Goal: Information Seeking & Learning: Learn about a topic

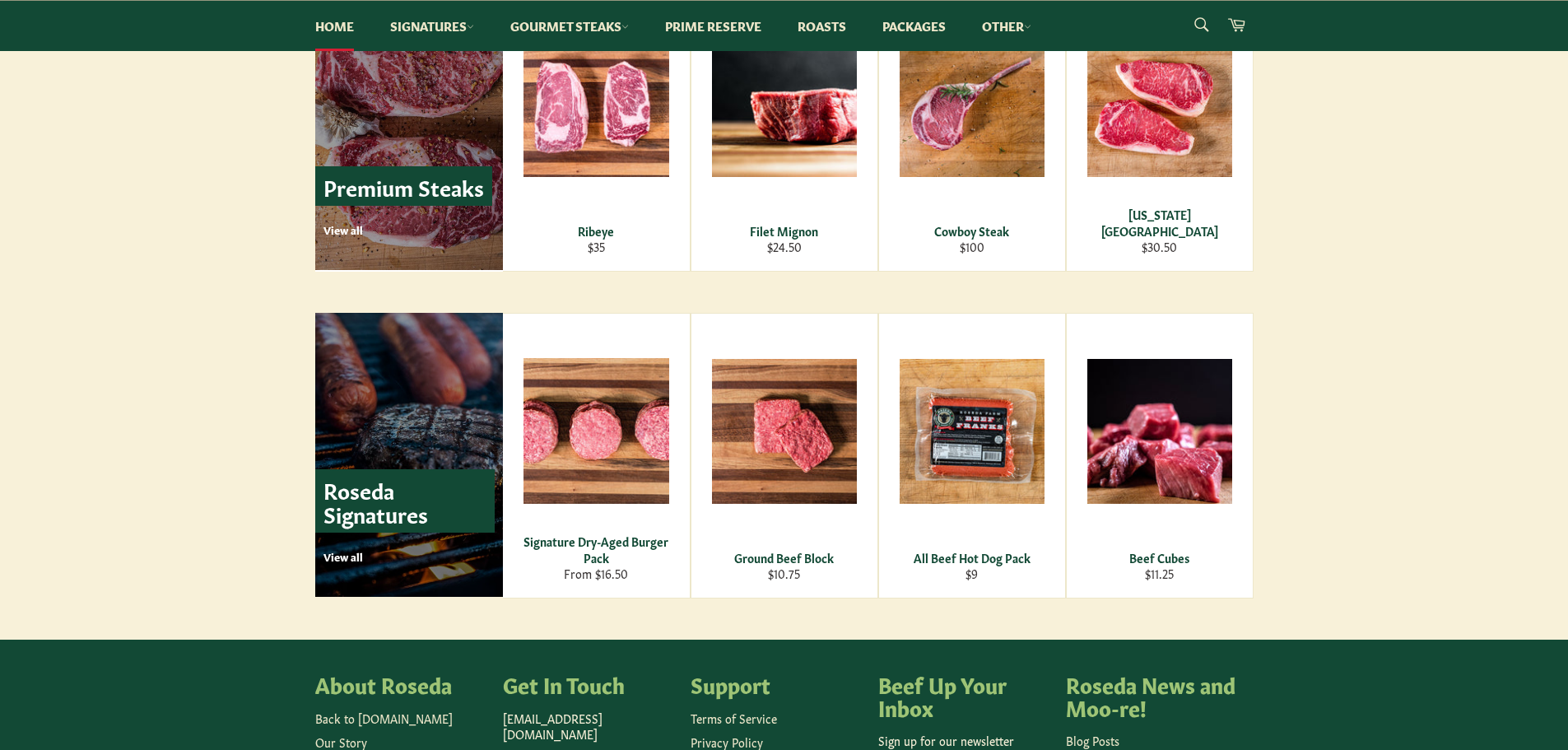
scroll to position [1977, 0]
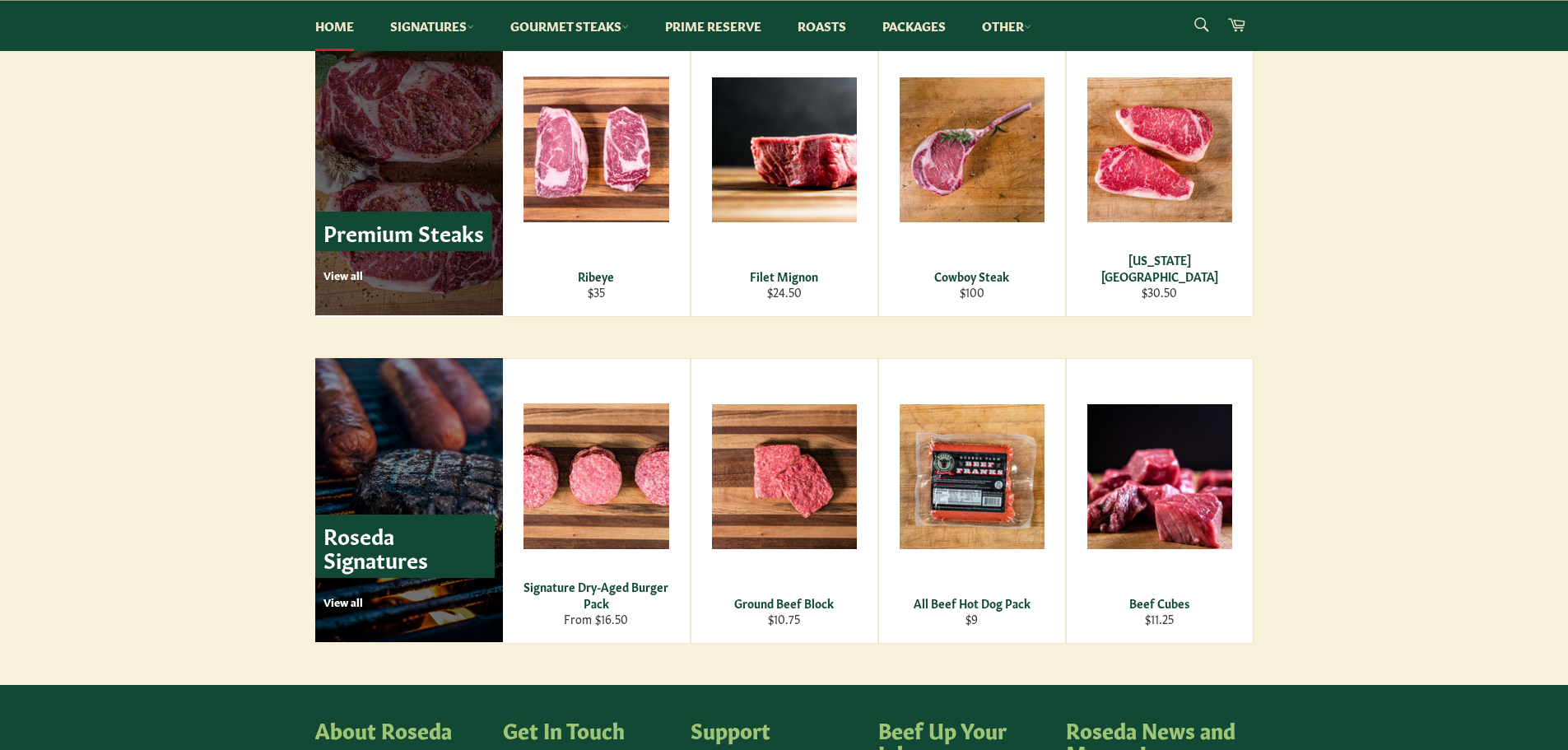
click at [339, 275] on p "View all" at bounding box center [407, 275] width 168 height 15
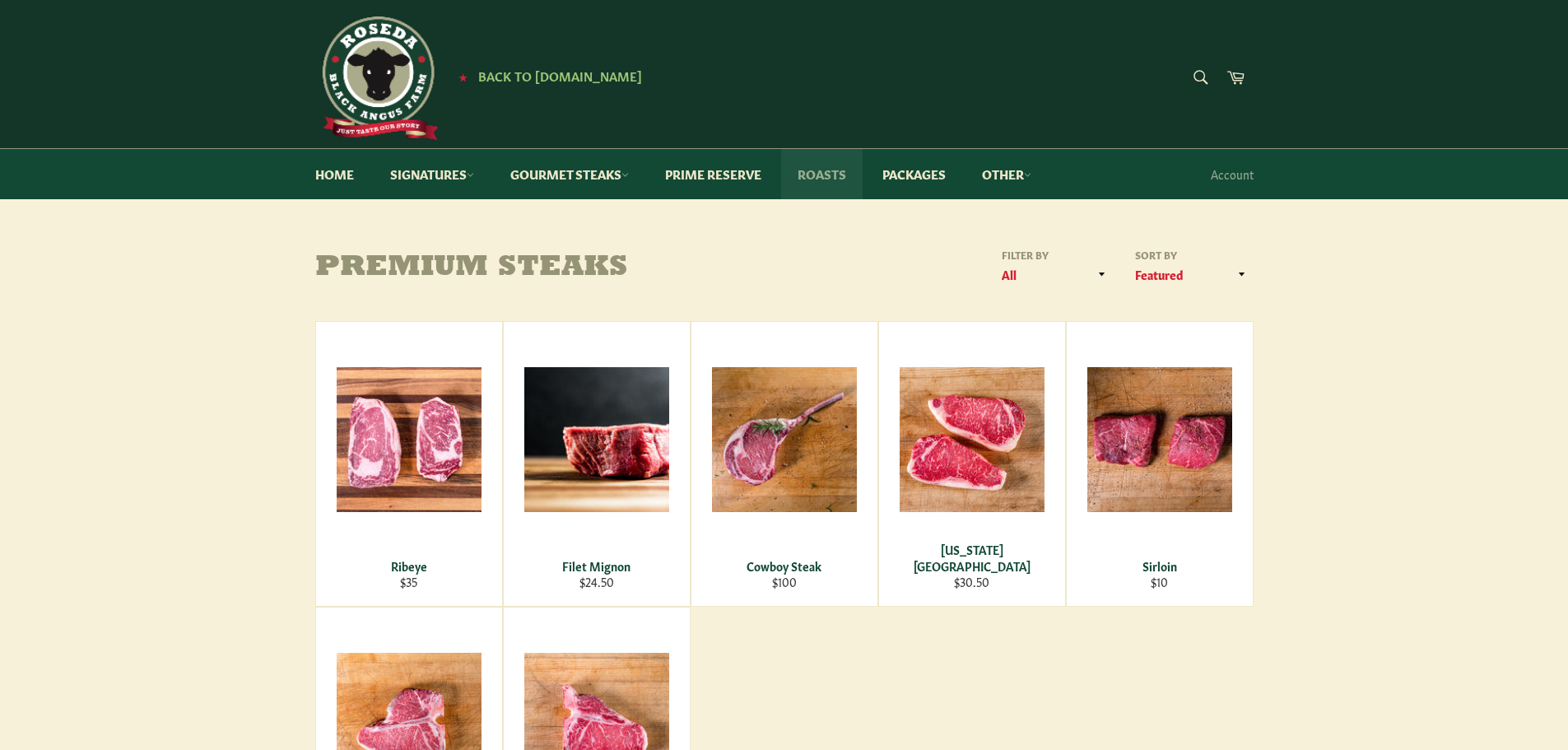
click at [830, 177] on link "Roasts" at bounding box center [822, 174] width 81 height 50
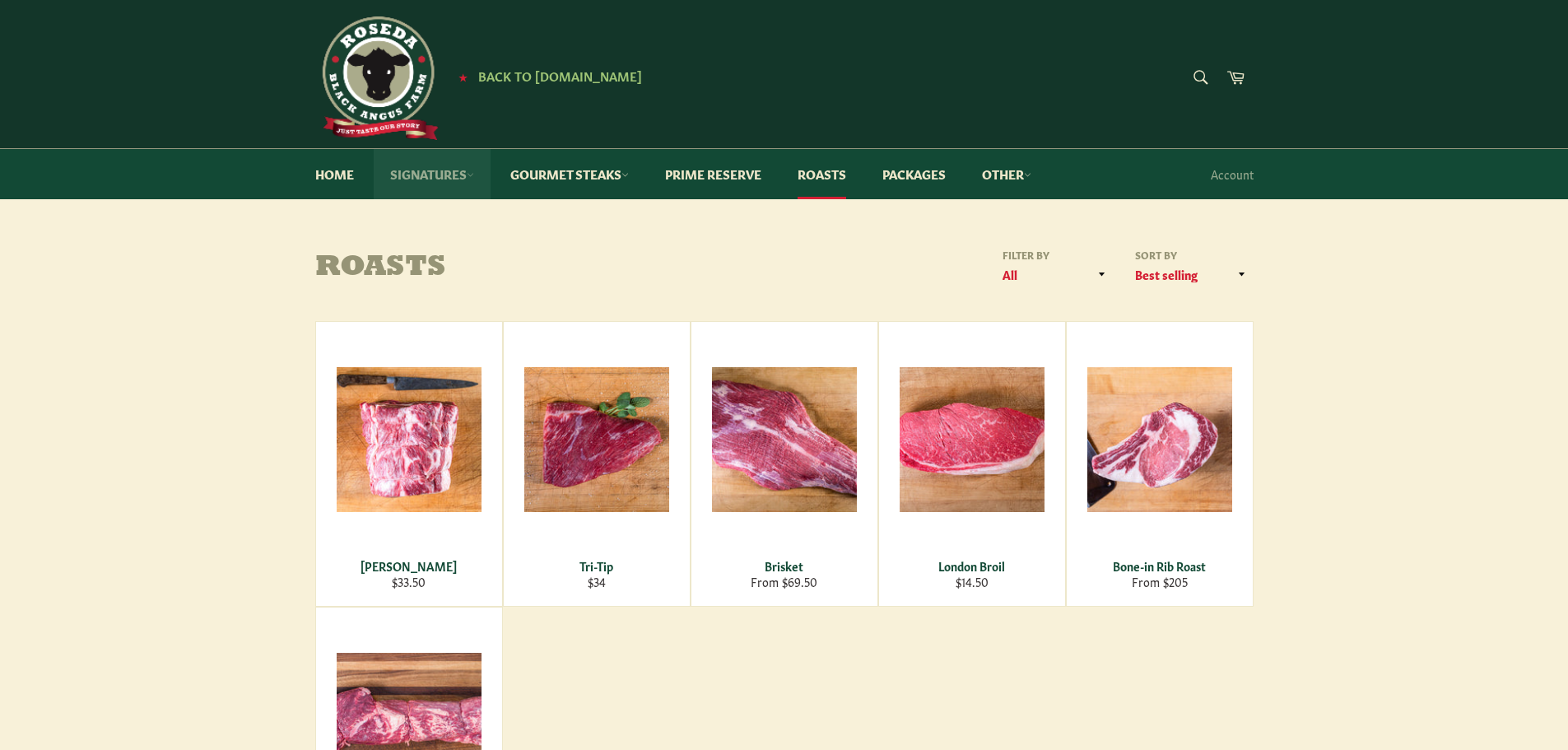
click at [425, 179] on link "Signatures" at bounding box center [431, 174] width 117 height 50
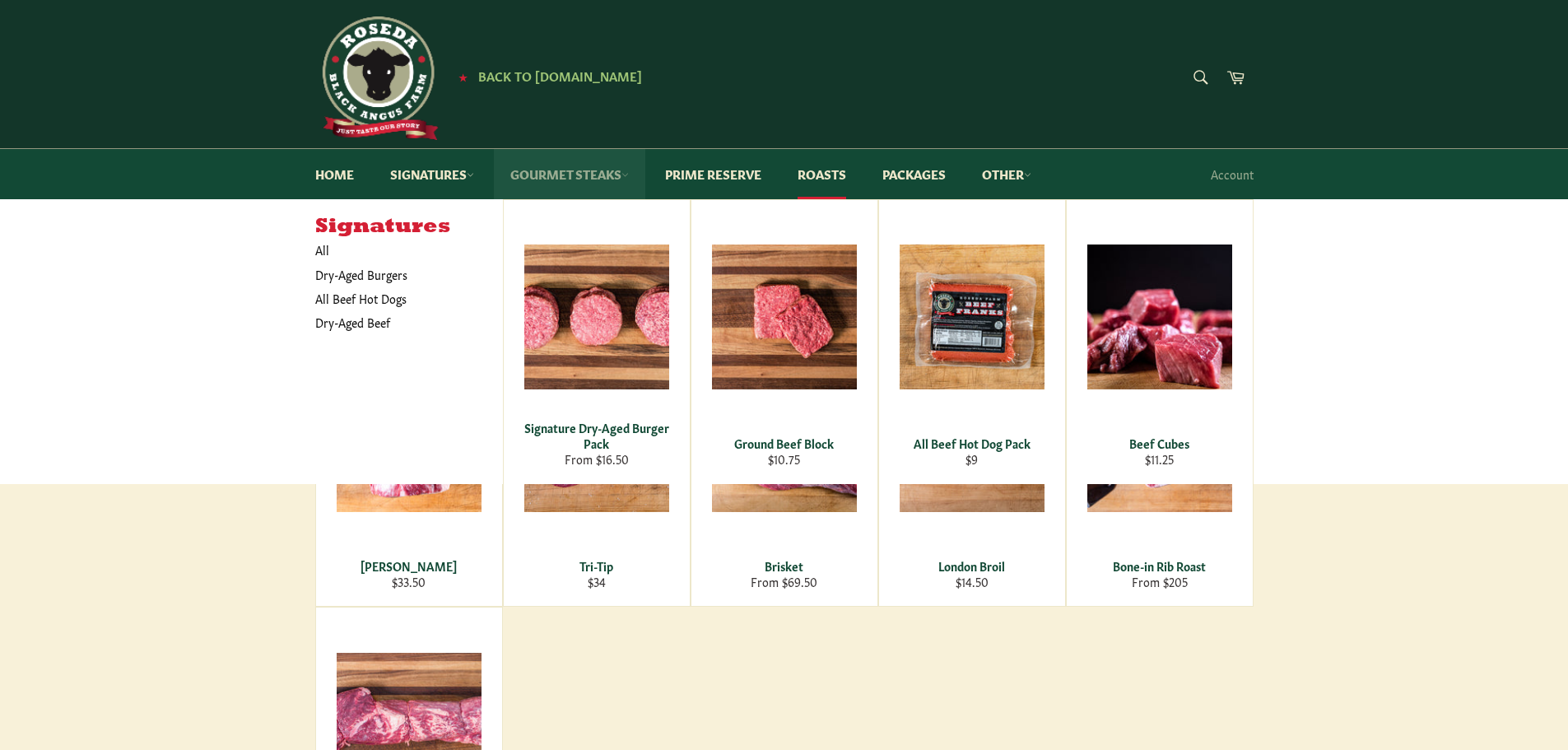
click at [534, 180] on link "Gourmet Steaks" at bounding box center [570, 174] width 152 height 50
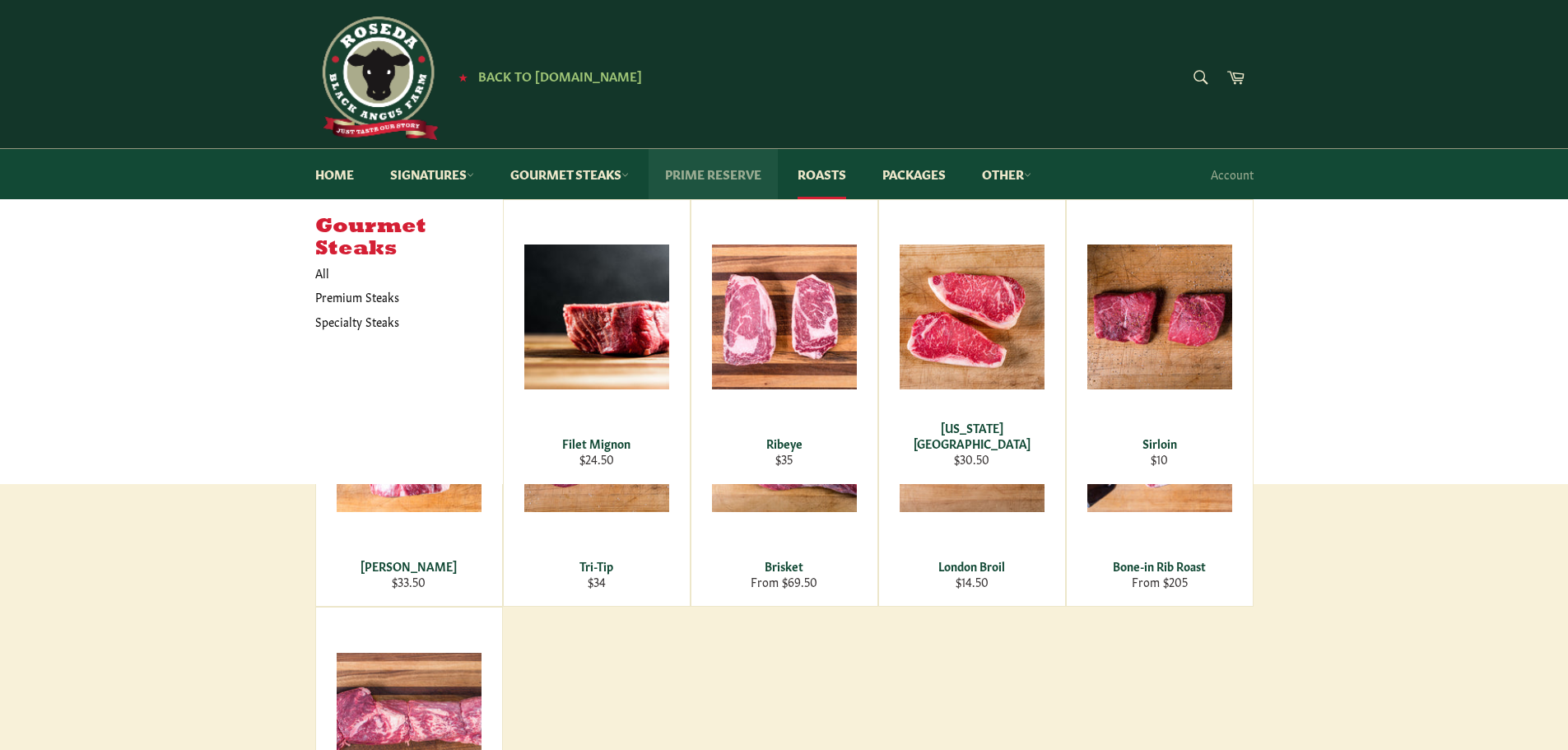
click at [716, 180] on link "Prime Reserve" at bounding box center [714, 174] width 130 height 50
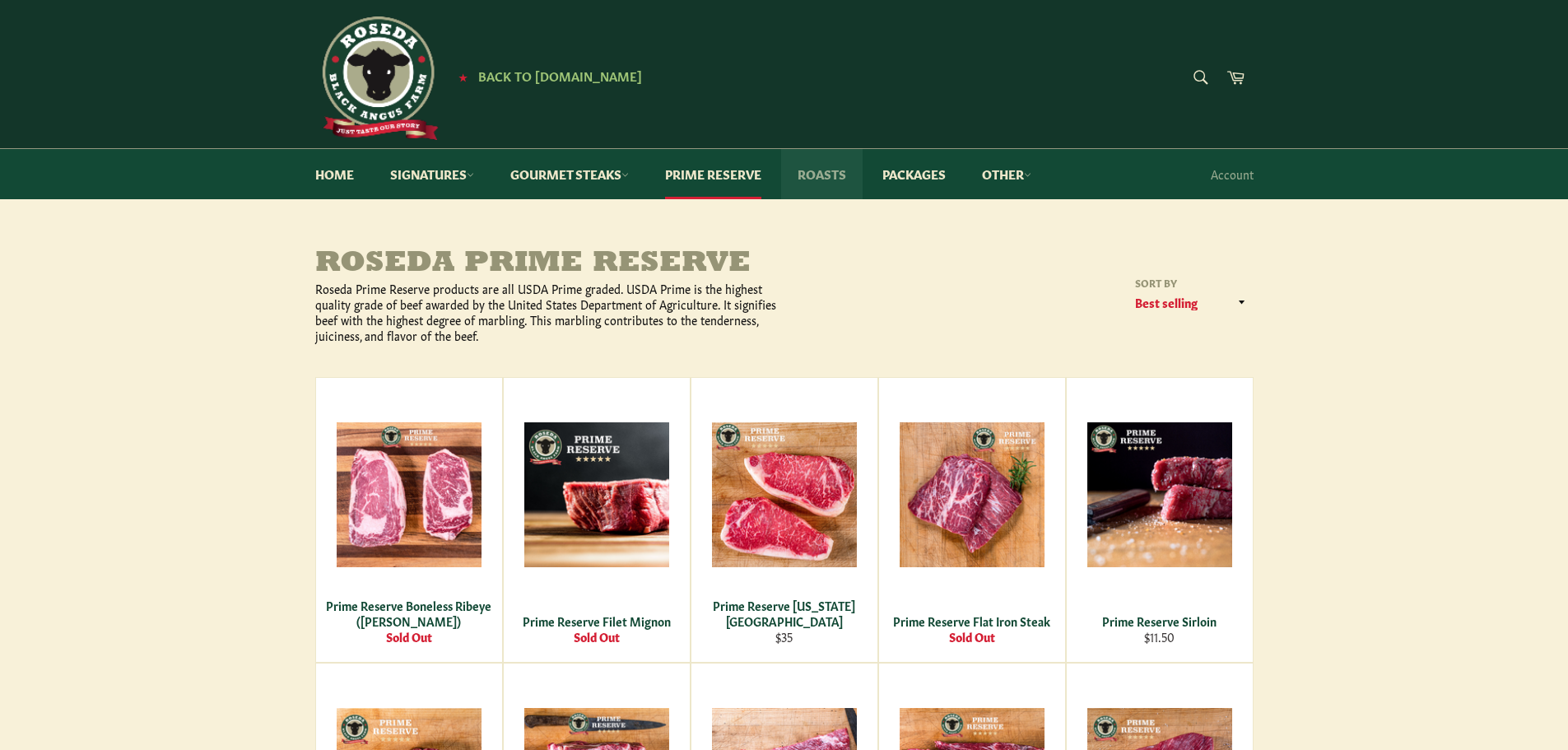
click at [831, 176] on link "Roasts" at bounding box center [822, 174] width 81 height 50
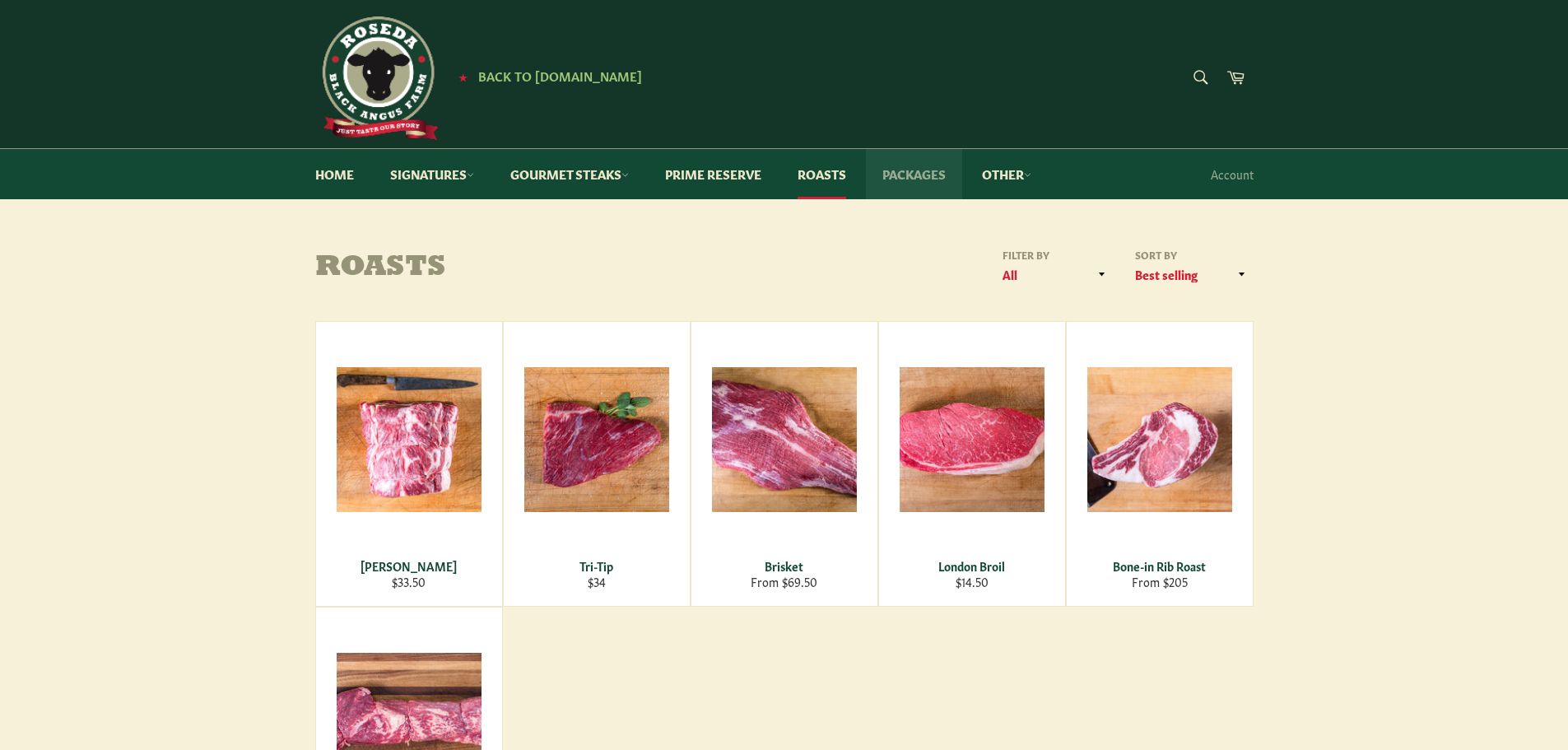
click at [922, 180] on link "Packages" at bounding box center [914, 174] width 97 height 50
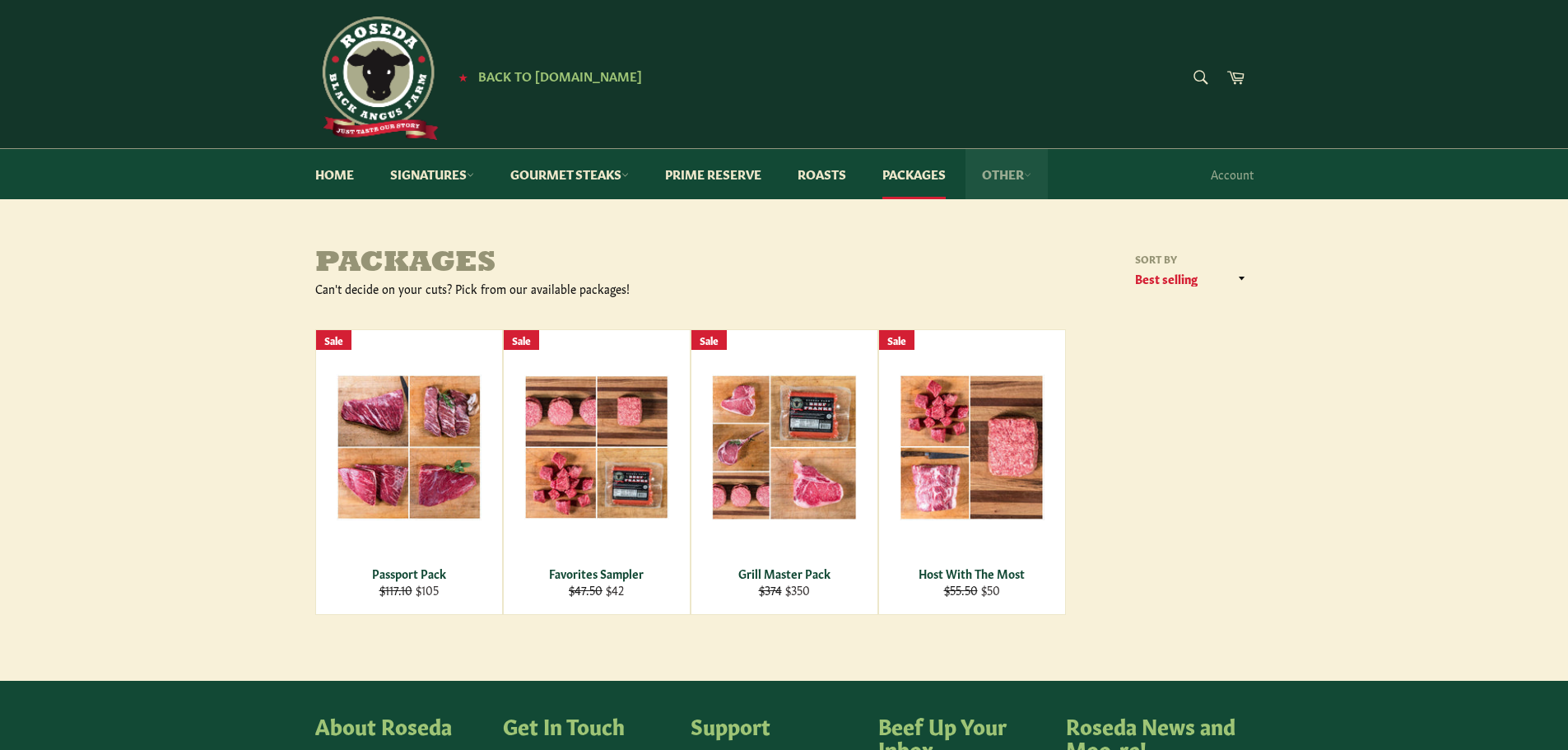
click at [993, 177] on link "Other" at bounding box center [1006, 174] width 82 height 50
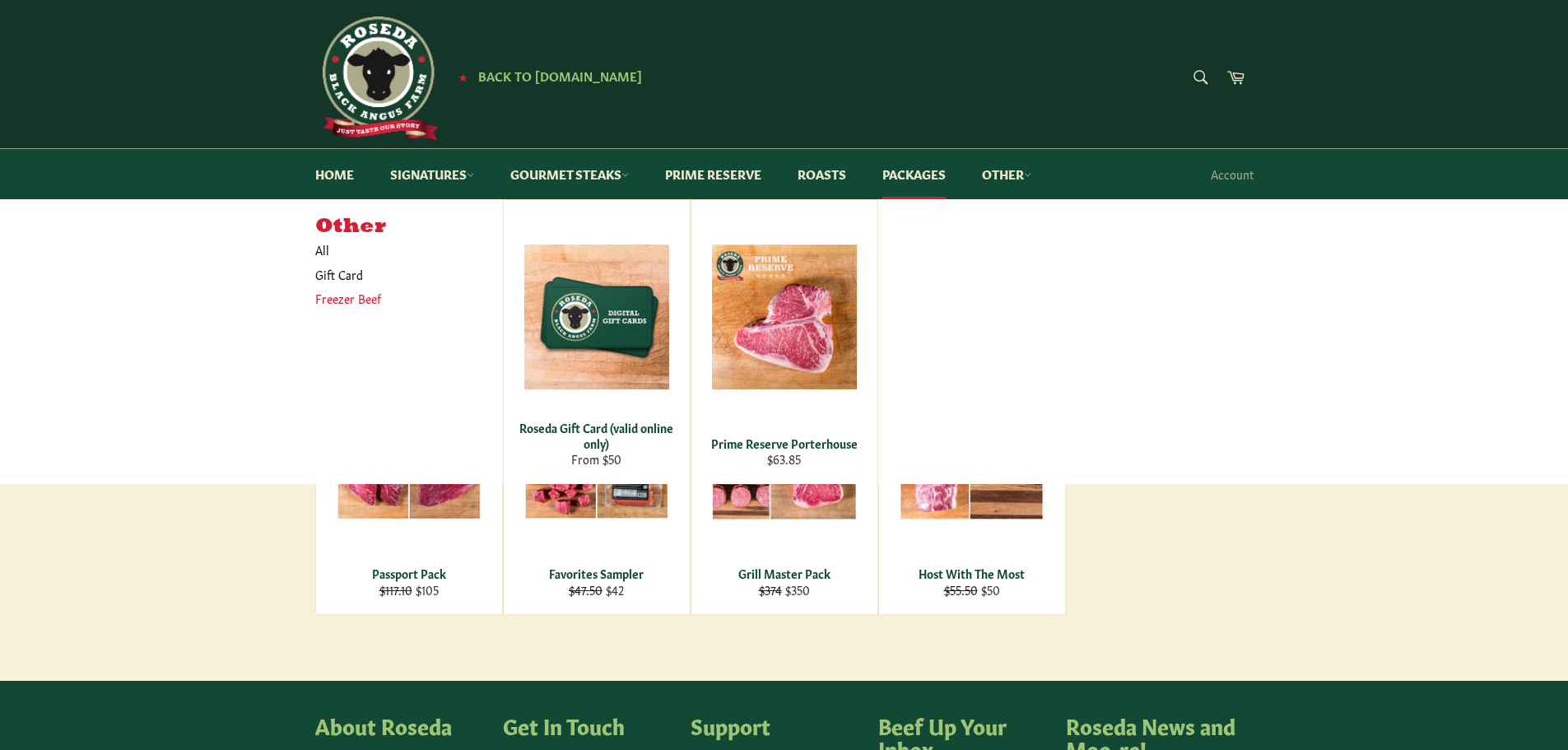
click at [355, 299] on link "Freezer Beef" at bounding box center [397, 298] width 180 height 24
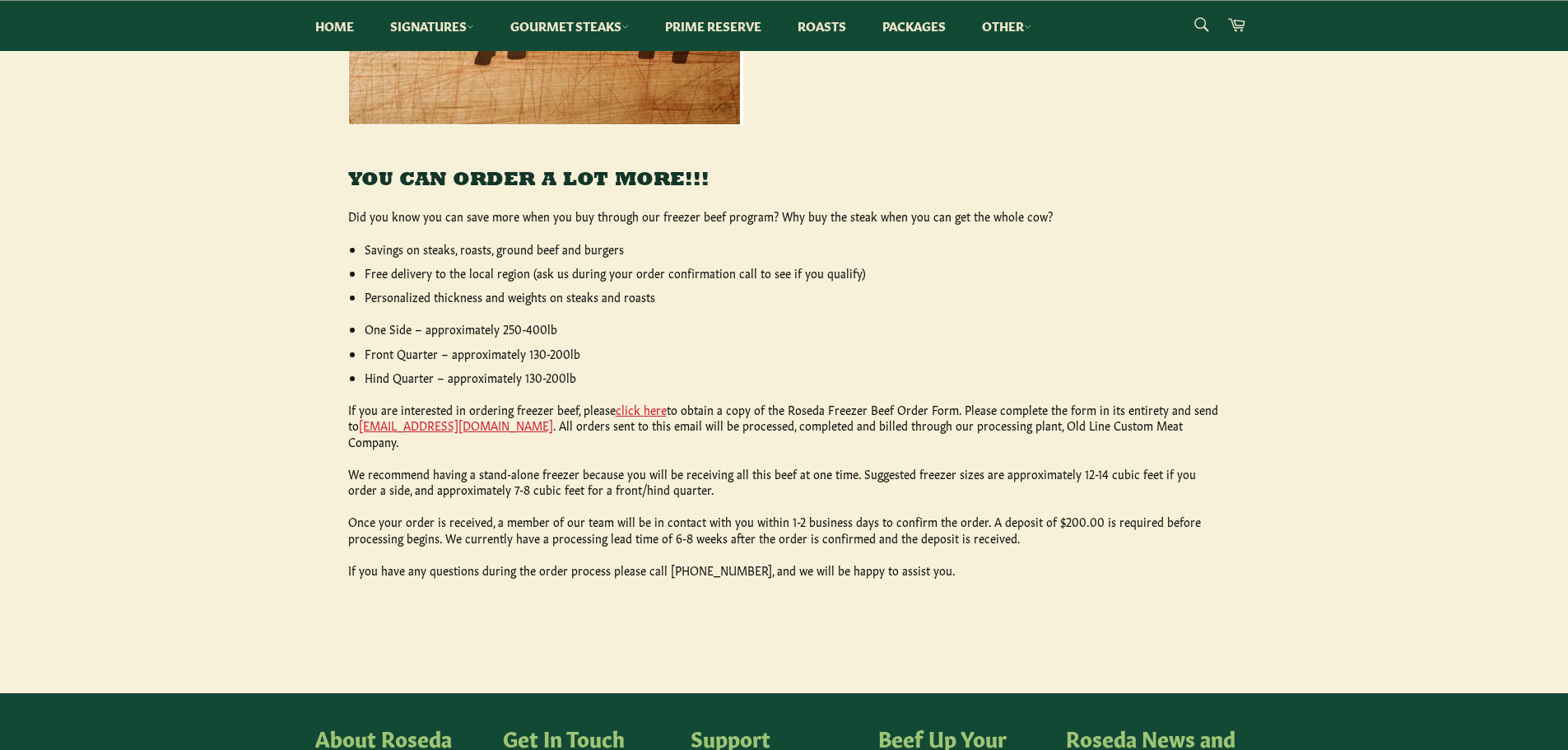
scroll to position [659, 0]
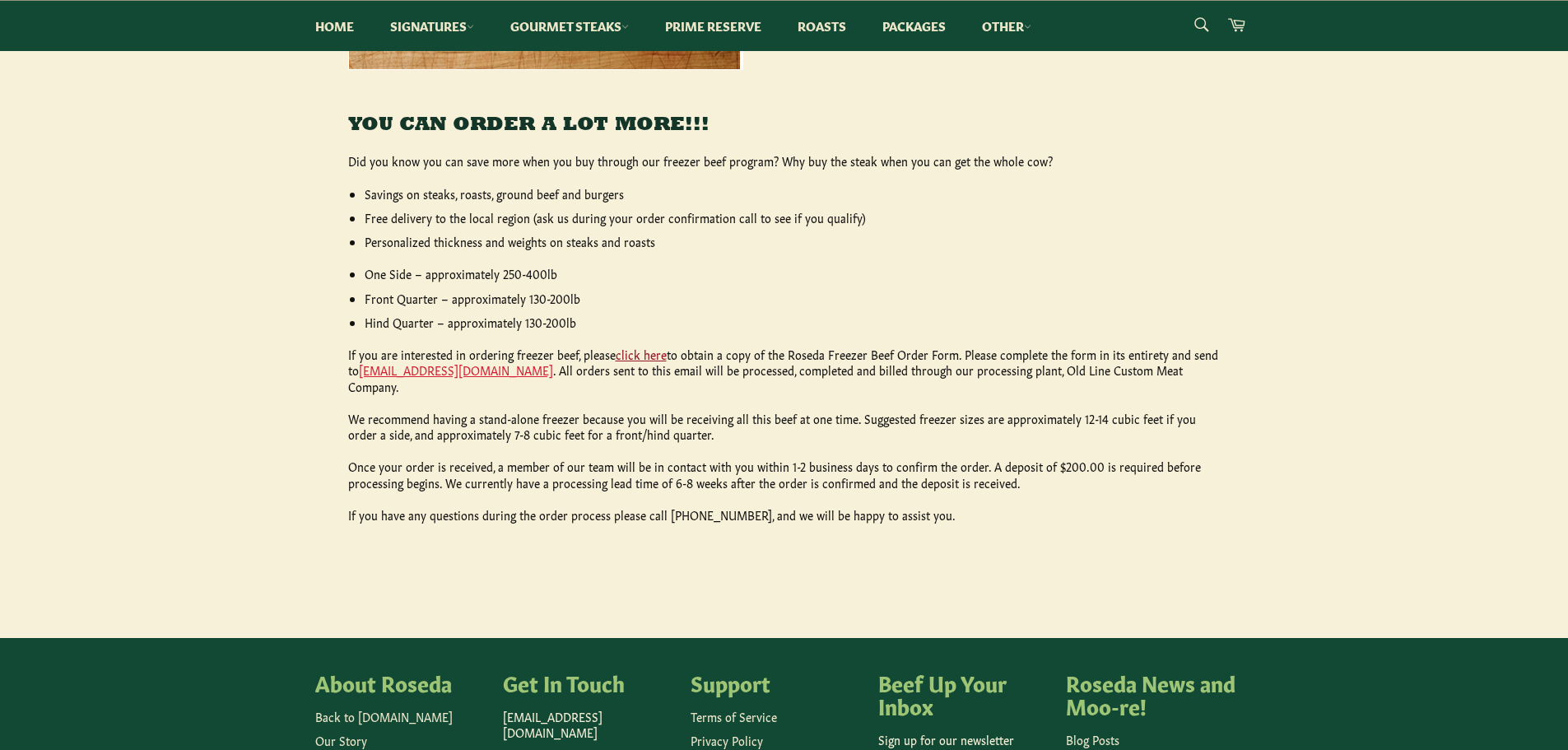
click at [637, 356] on link "click here" at bounding box center [641, 353] width 51 height 16
